Goal: Entertainment & Leisure: Consume media (video, audio)

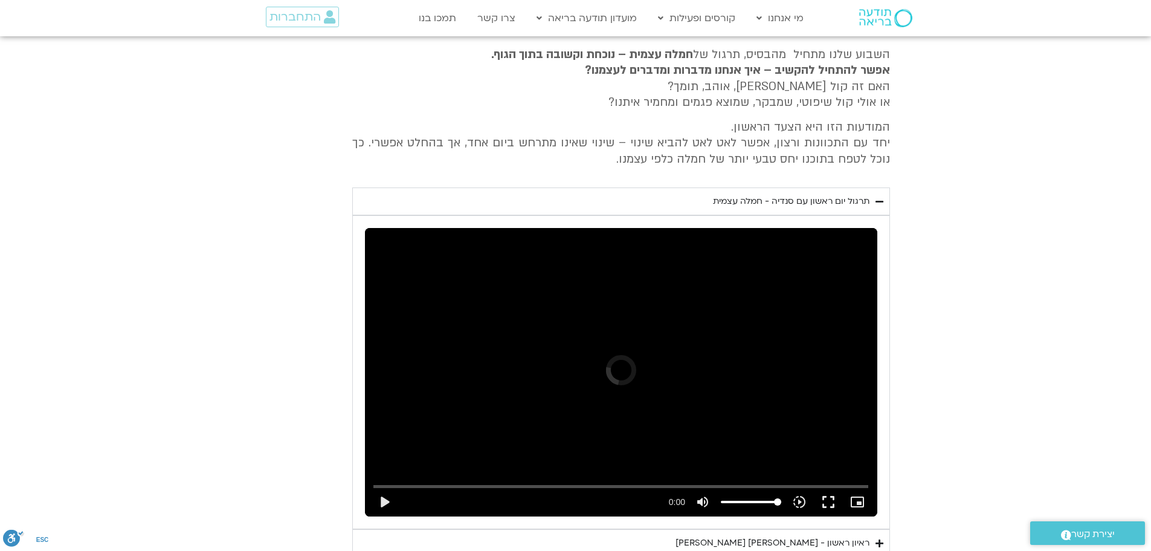
scroll to position [2593, 0]
click at [877, 197] on icon "Accordion. Open links with Enter or Space, close with Escape, and navigate with…" at bounding box center [880, 201] width 8 height 9
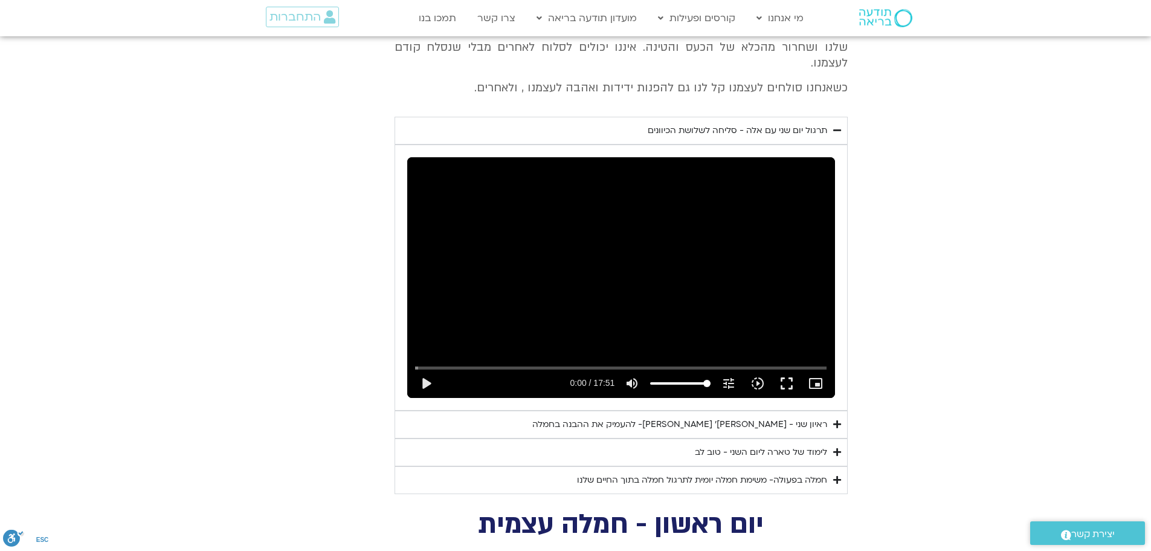
scroll to position [2049, 0]
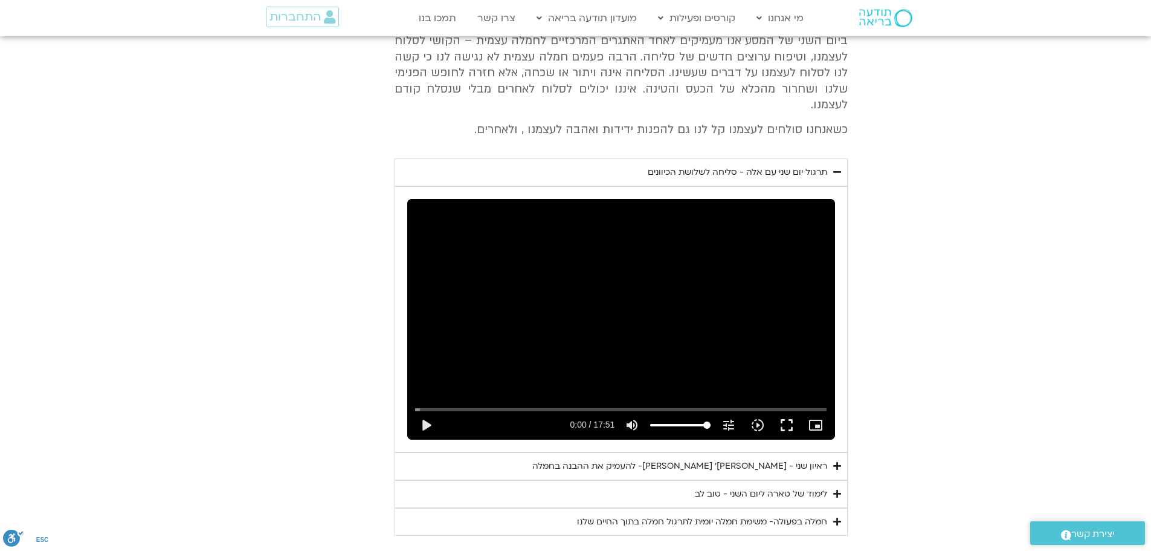
click at [837, 167] on icon "Accordion. Open links with Enter or Space, close with Escape, and navigate with…" at bounding box center [838, 171] width 8 height 9
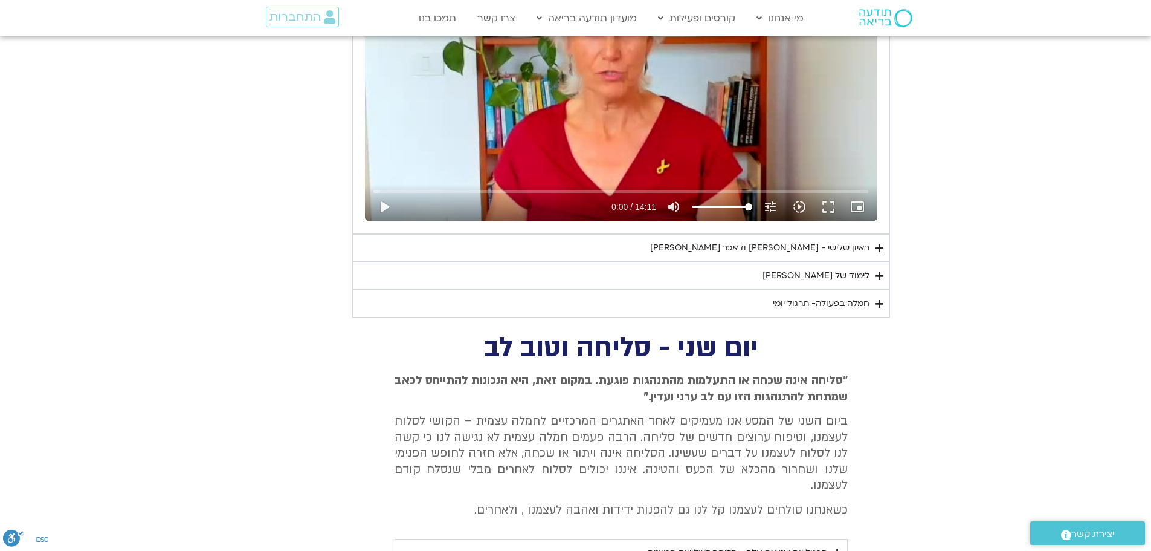
scroll to position [1505, 0]
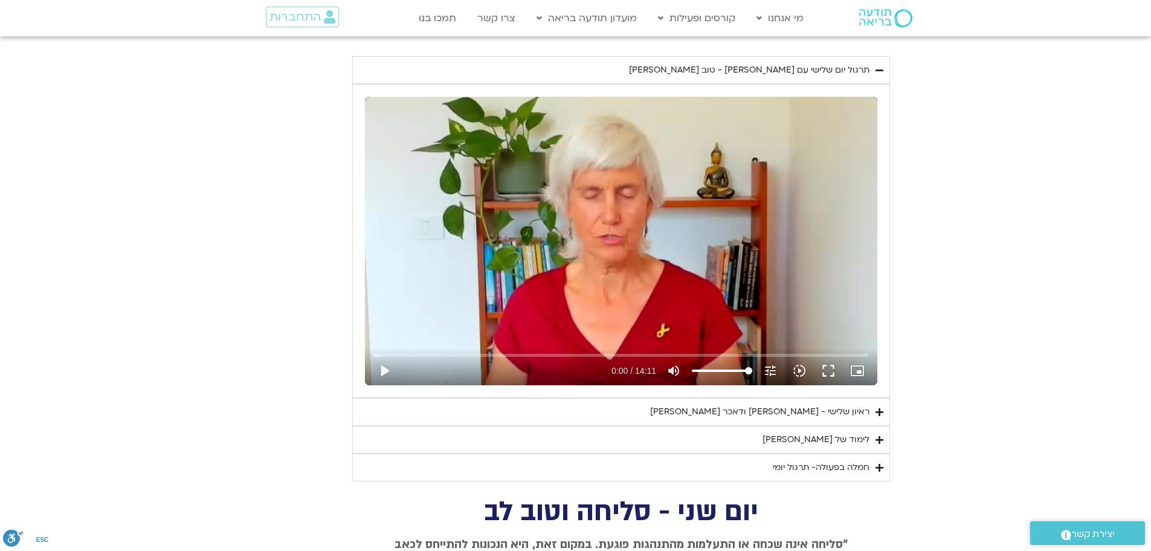
click at [884, 68] on summary "תרגול יום שלישי עם [PERSON_NAME] - טוב [PERSON_NAME]" at bounding box center [621, 70] width 538 height 28
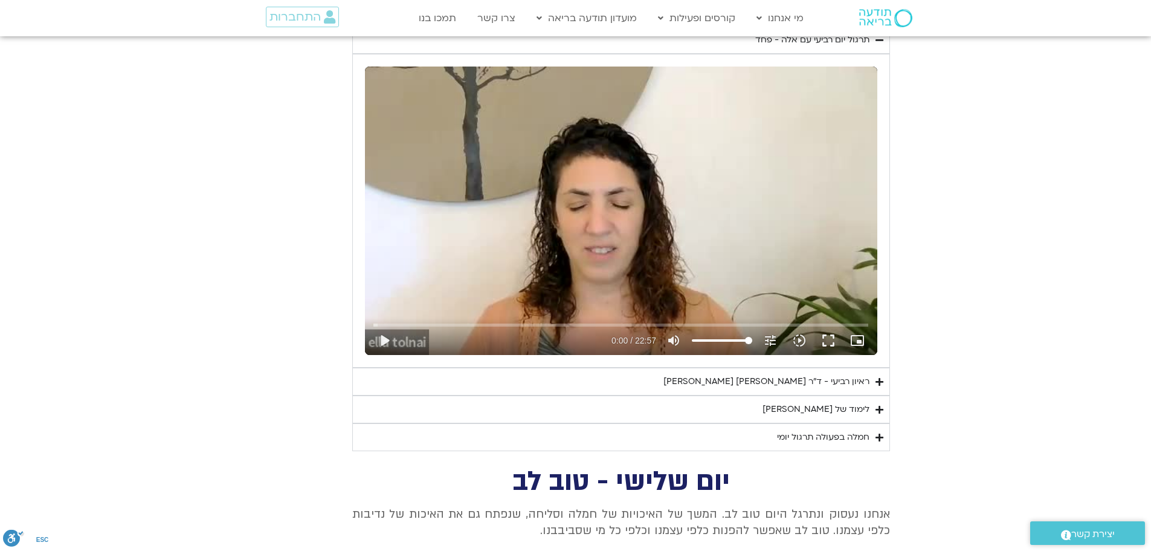
scroll to position [961, 0]
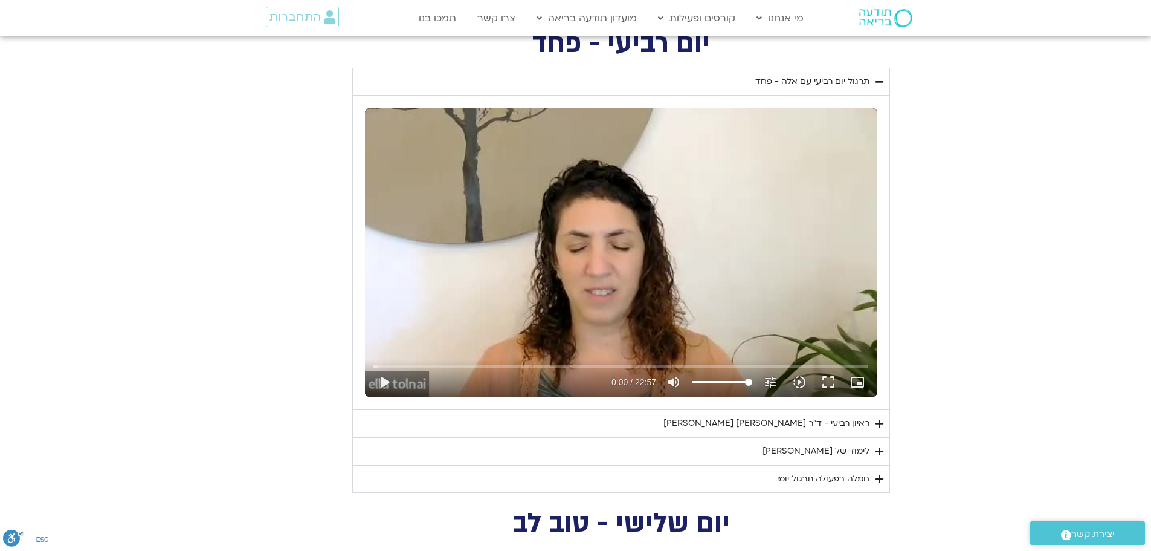
click at [877, 80] on icon "Accordion. Open links with Enter or Space, close with Escape, and navigate with…" at bounding box center [880, 81] width 8 height 9
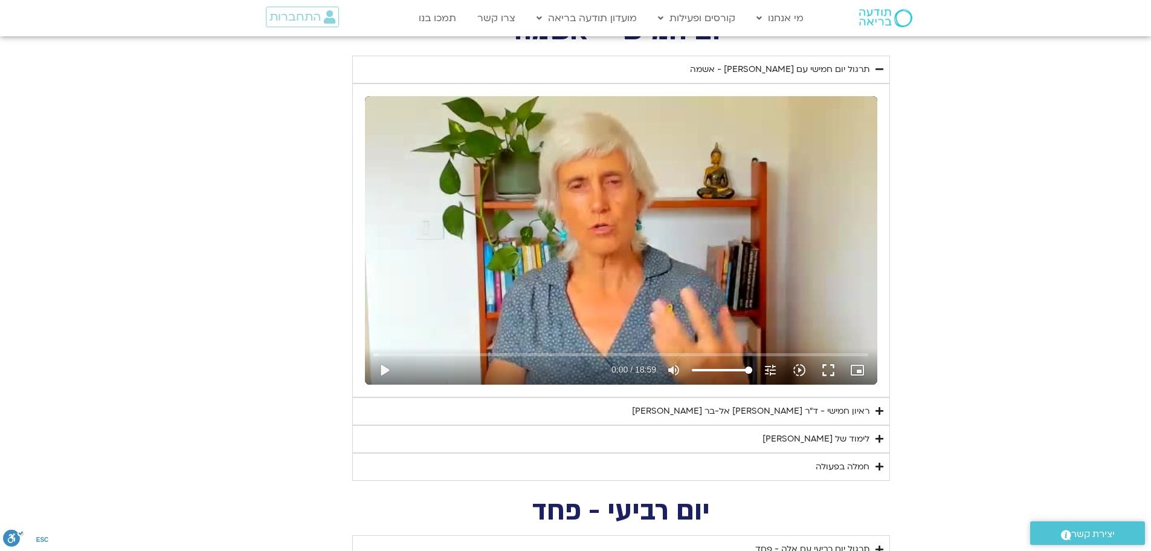
scroll to position [417, 0]
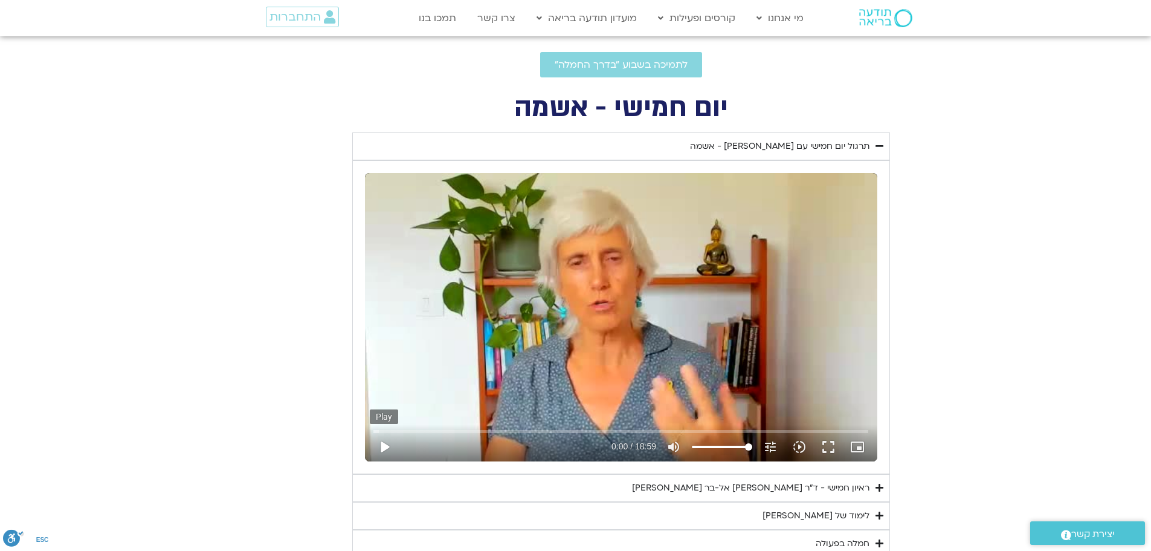
click at [383, 442] on button "play_arrow" at bounding box center [384, 446] width 29 height 29
click at [834, 446] on button "fullscreen" at bounding box center [828, 446] width 29 height 29
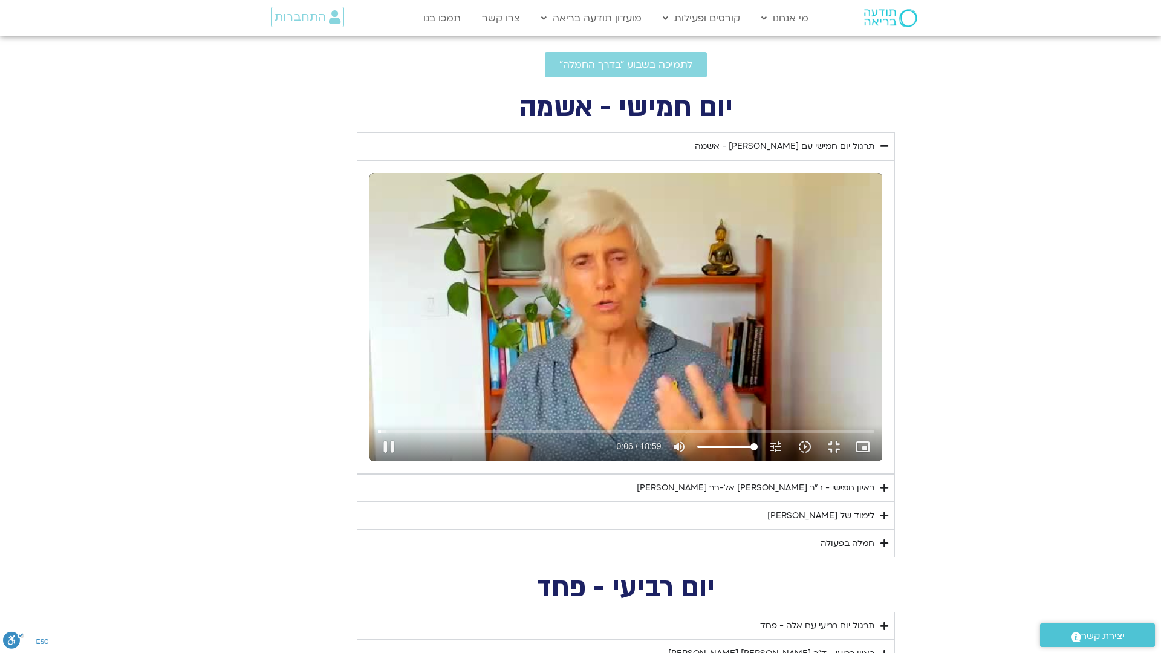
type input "6.813793"
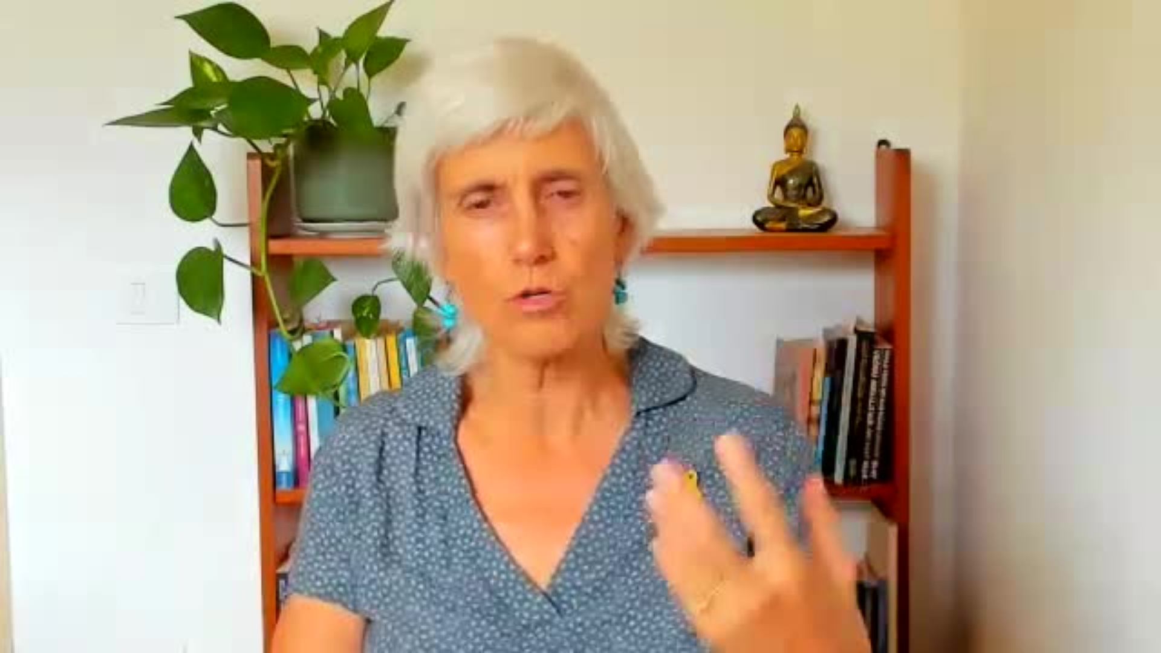
click at [1091, 550] on button "fullscreen_exit" at bounding box center [1105, 638] width 29 height 29
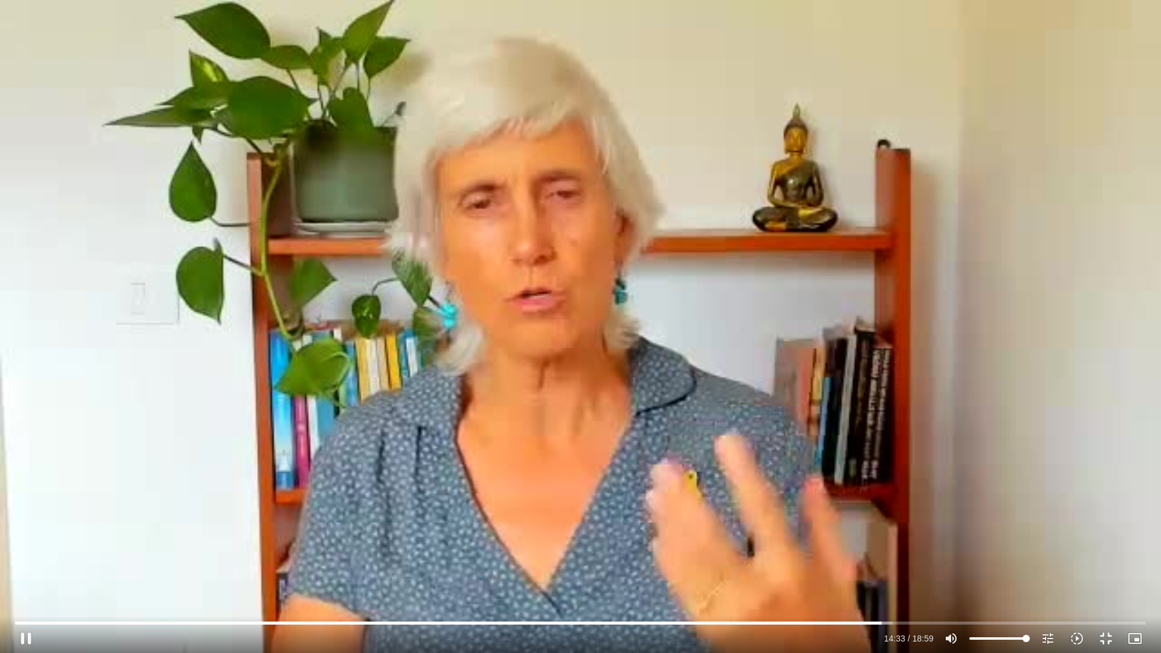
click at [987, 323] on div "Skip ad 9:02 pause 14:33 / 18:59 volume_up Mute tune Resolution Auto 240p slow_…" at bounding box center [580, 326] width 1161 height 653
click at [860, 288] on div "Skip ad 9:02 play_arrow 14:33 / 18:59 volume_up Mute tune Resolution Auto 240p …" at bounding box center [580, 326] width 1161 height 653
click at [881, 550] on input "Seek" at bounding box center [580, 622] width 1130 height 7
click at [873, 550] on input "Seek" at bounding box center [580, 622] width 1130 height 7
click at [872, 550] on input "Seek" at bounding box center [580, 622] width 1130 height 7
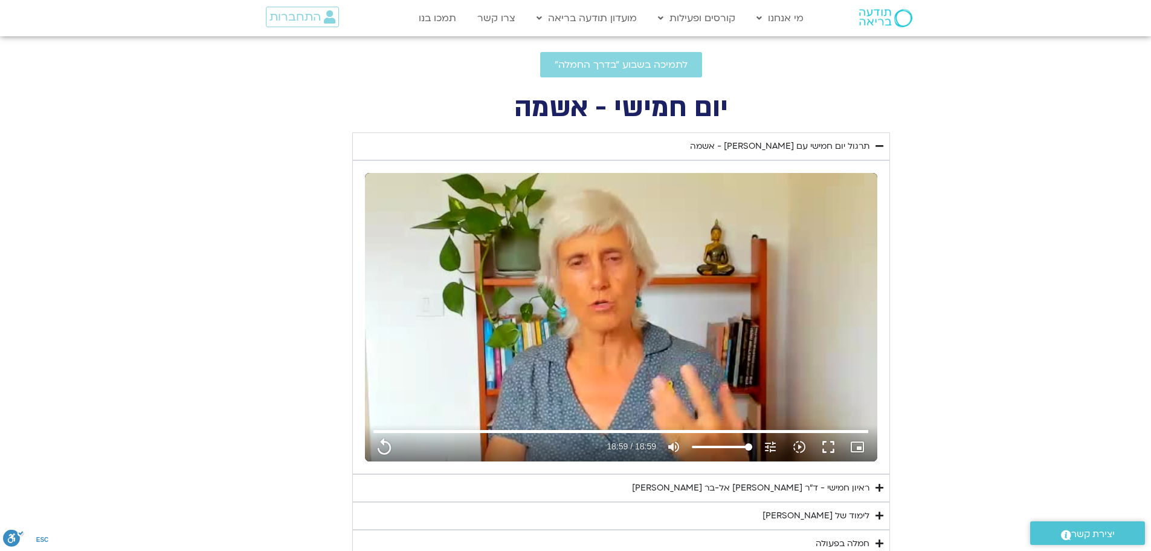
click at [885, 144] on summary "תרגול יום חמישי עם [PERSON_NAME] - אשמה" at bounding box center [621, 146] width 538 height 28
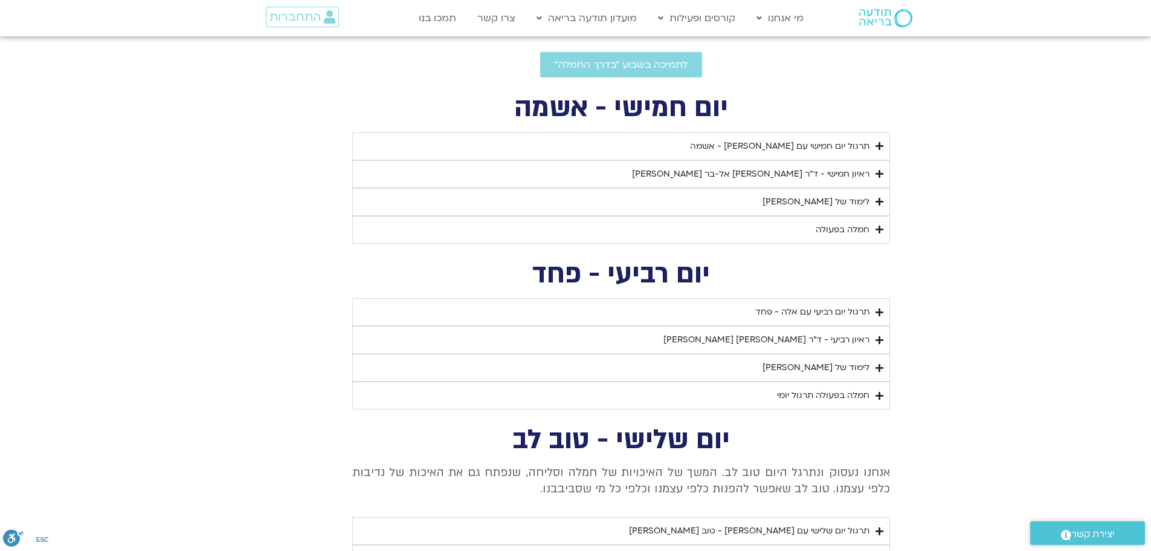
click at [881, 200] on icon "Accordion. Open links with Enter or Space, close with Escape, and navigate with…" at bounding box center [880, 201] width 8 height 9
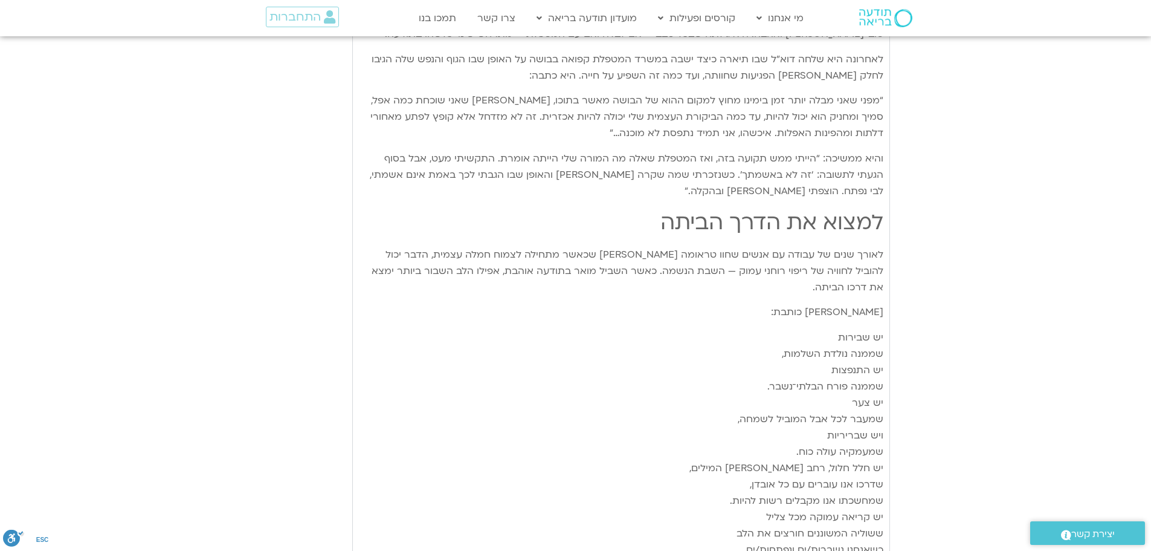
scroll to position [1384, 0]
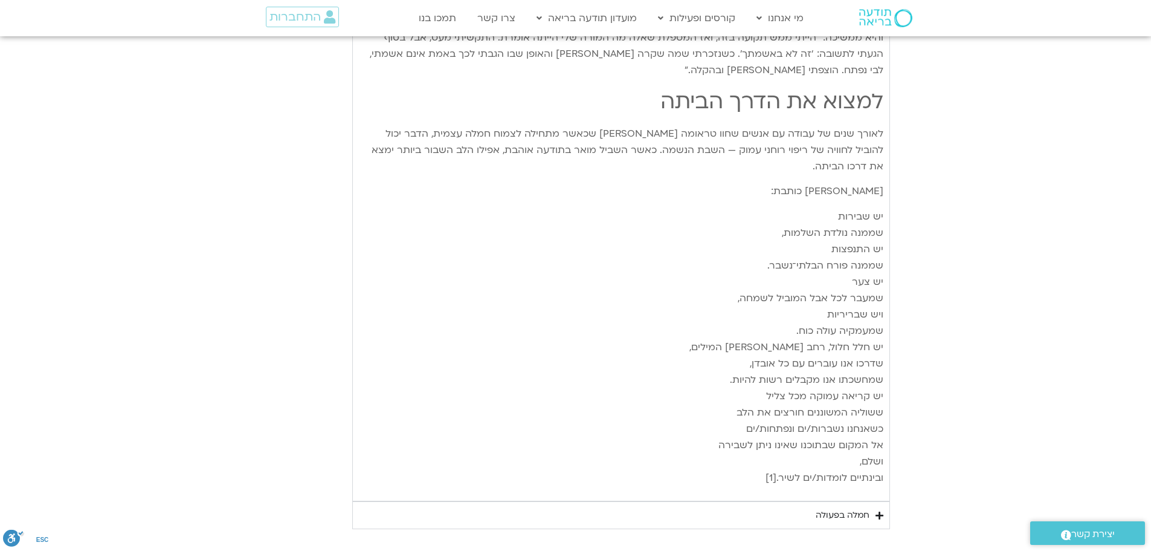
click at [843, 508] on div "חמלה בפעולה" at bounding box center [843, 515] width 54 height 15
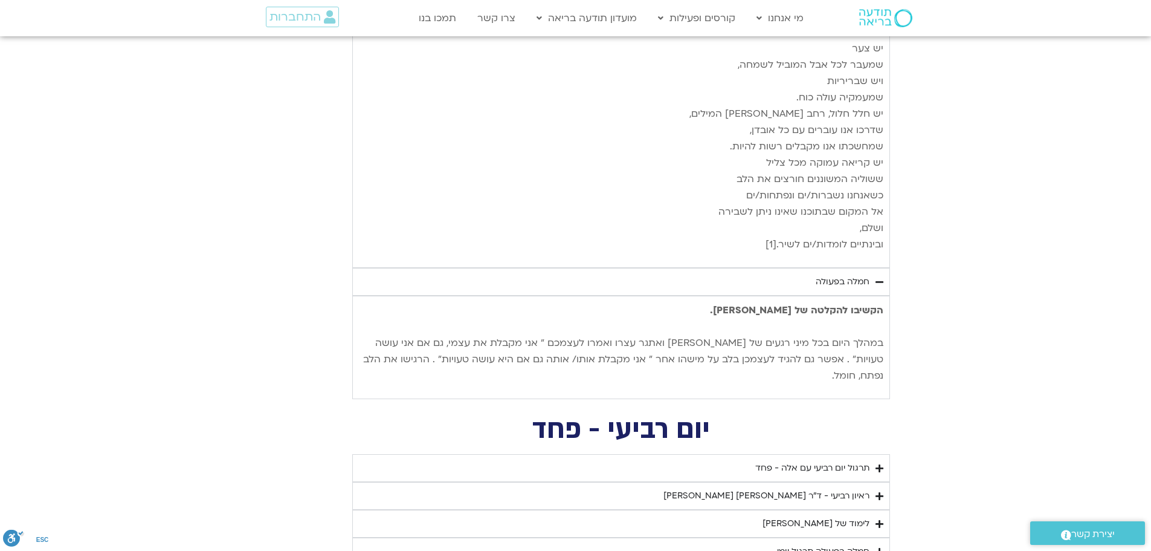
scroll to position [1626, 0]
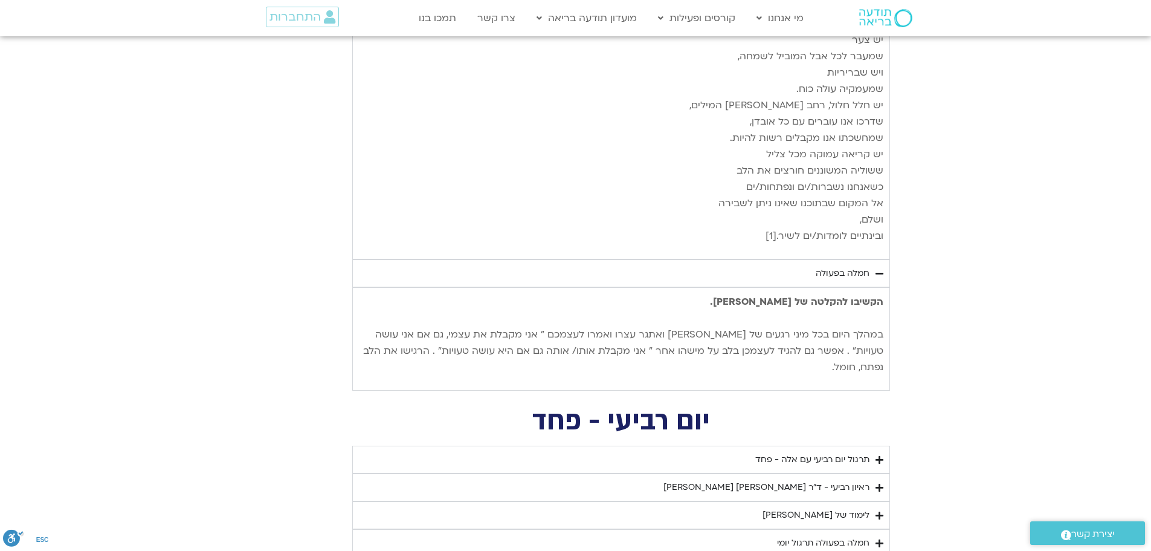
click at [882, 269] on icon "Accordion. Open links with Enter or Space, close with Escape, and navigate with…" at bounding box center [880, 273] width 8 height 9
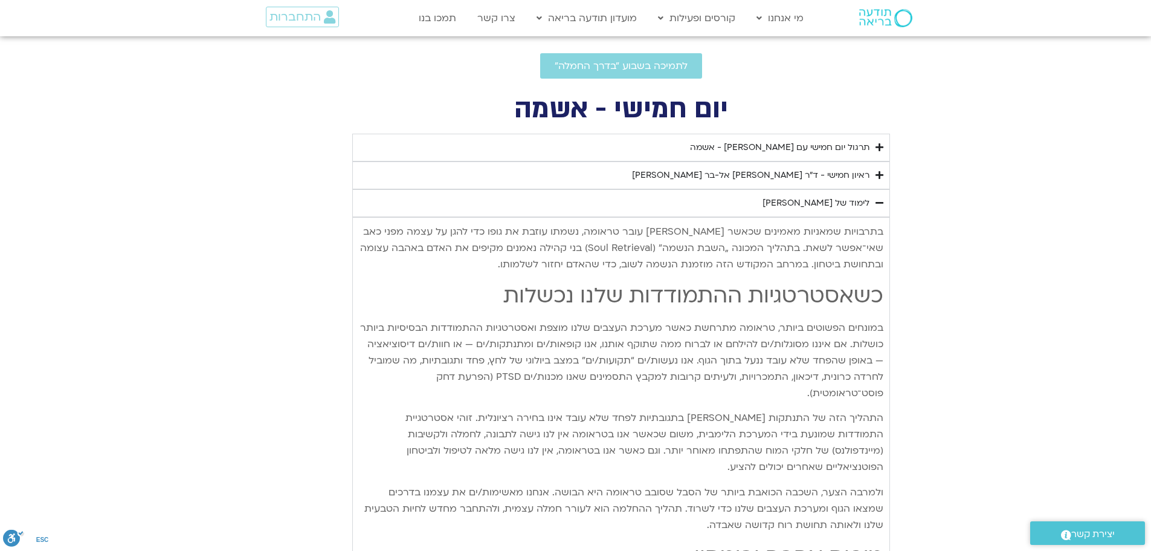
scroll to position [357, 0]
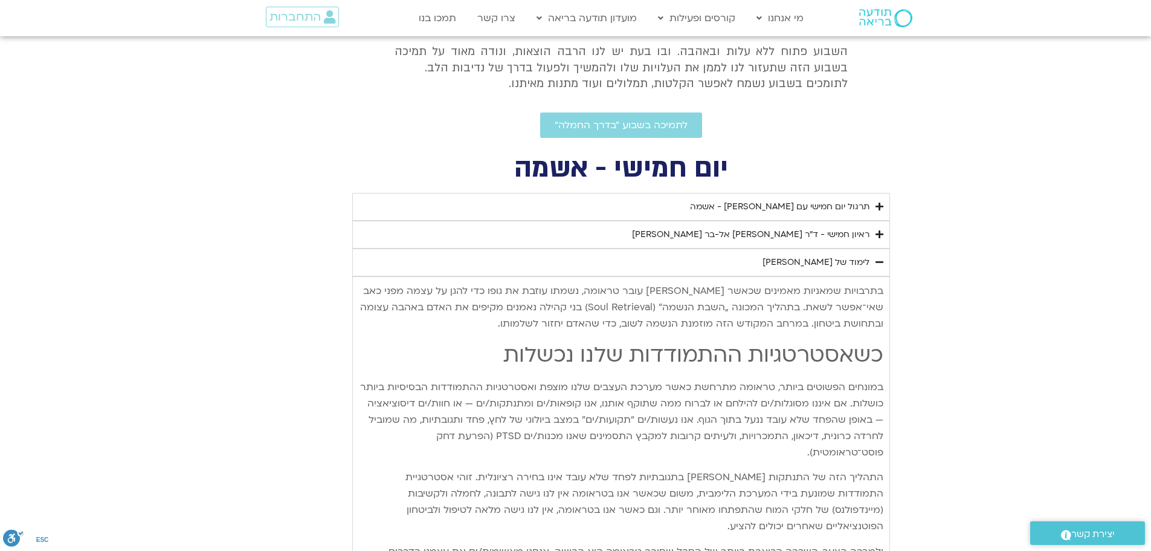
click at [881, 264] on icon "Accordion. Open links with Enter or Space, close with Escape, and navigate with…" at bounding box center [880, 261] width 8 height 9
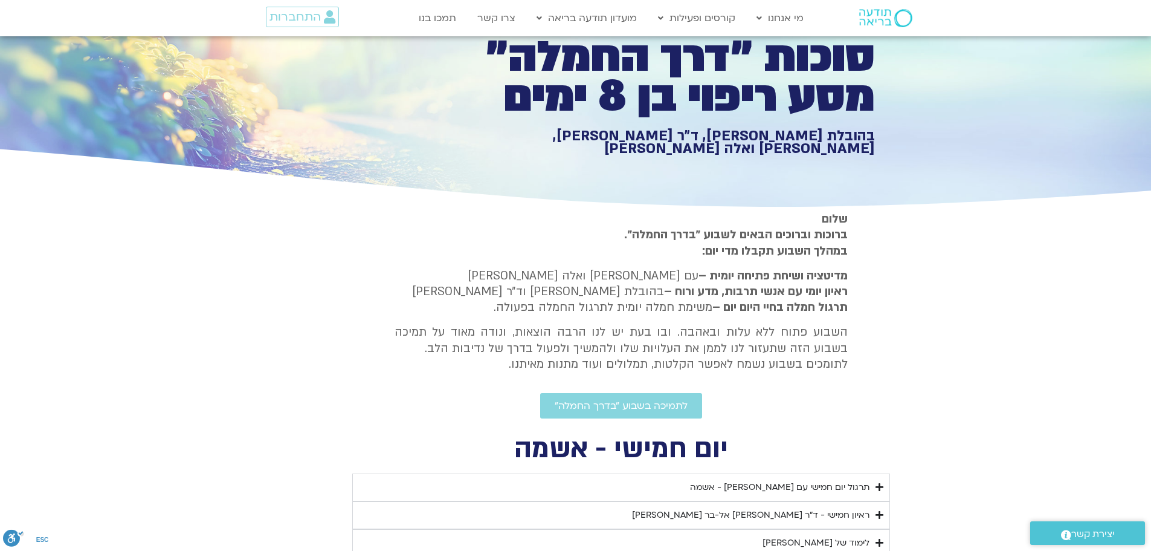
scroll to position [54, 0]
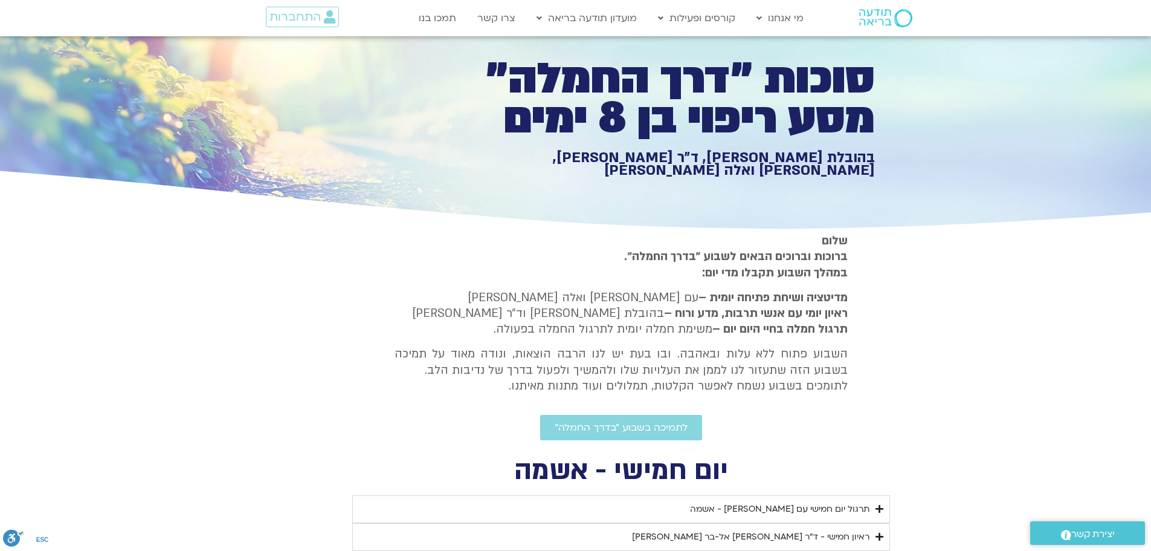
type input "1139.36"
